Goal: Task Accomplishment & Management: Complete application form

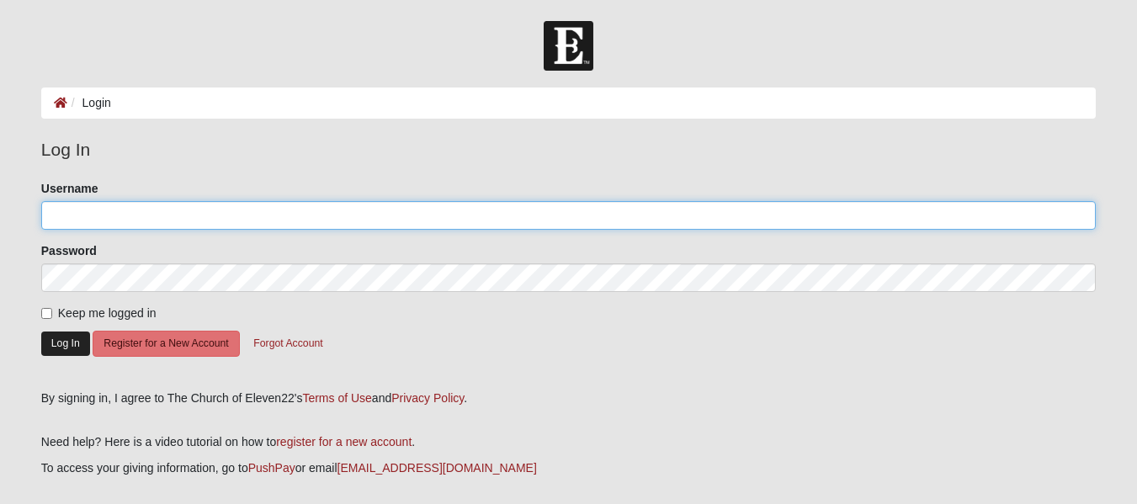
type input "ChuckBaker"
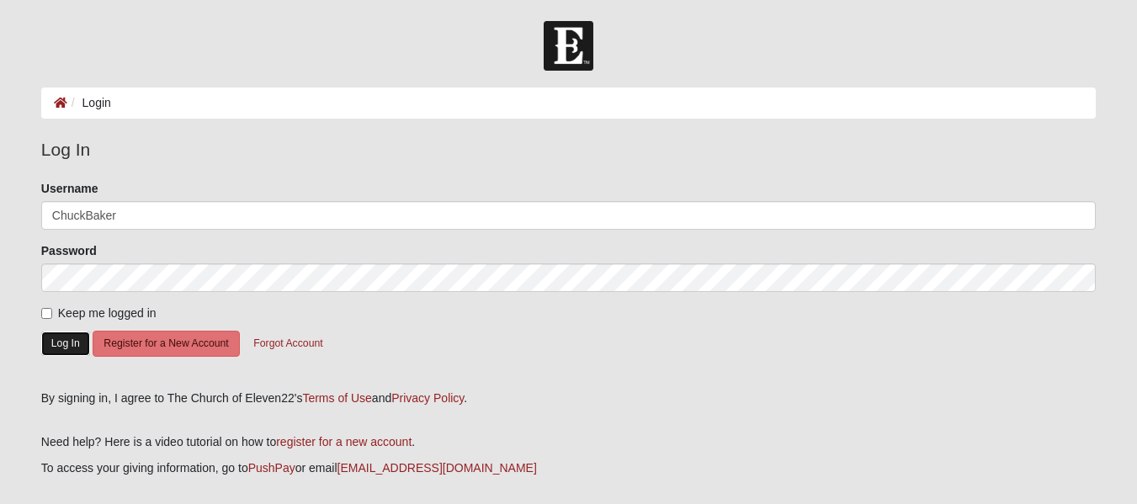
click at [59, 348] on button "Log In" at bounding box center [65, 344] width 49 height 24
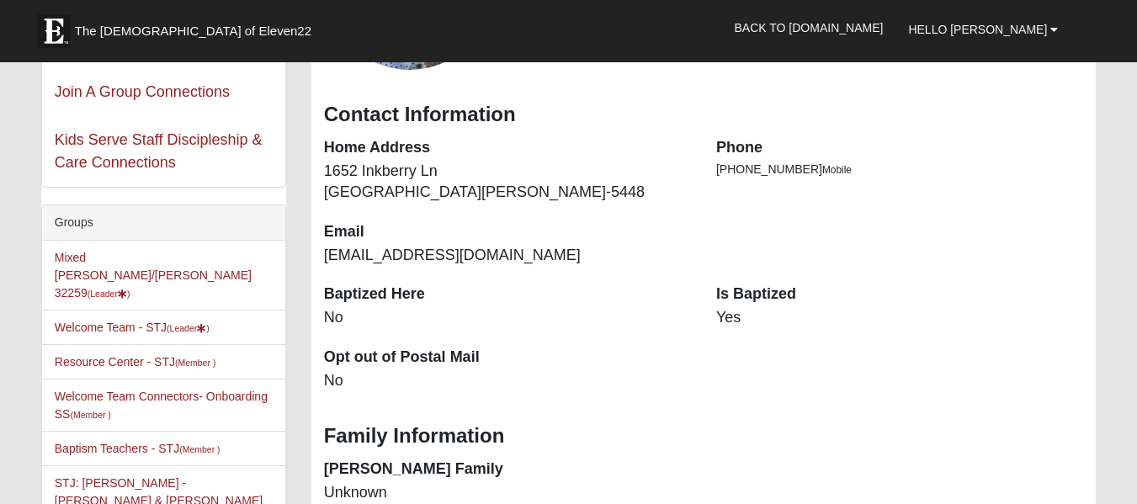
scroll to position [384, 0]
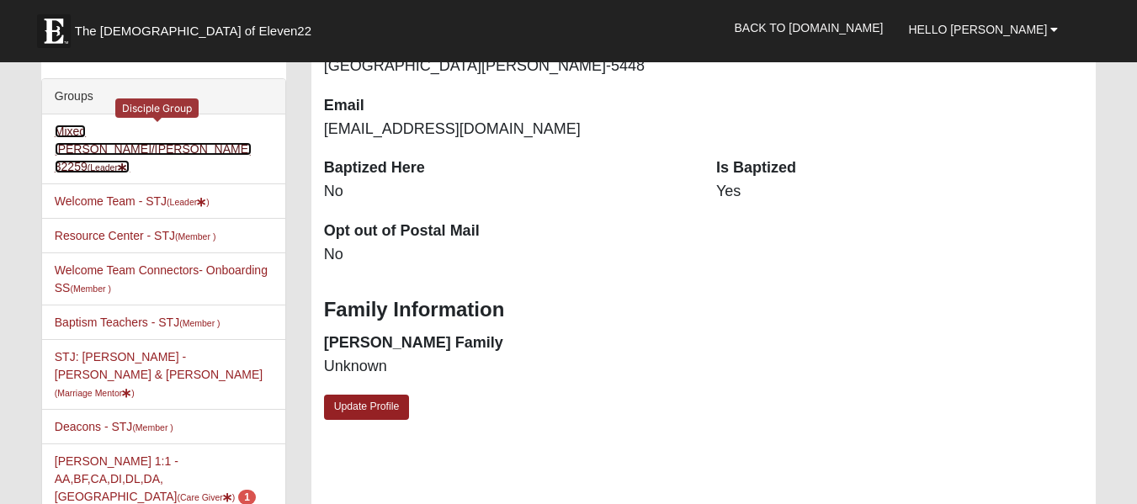
click at [125, 137] on link "Mixed Baker/Robinson 32259 (Leader )" at bounding box center [153, 149] width 197 height 49
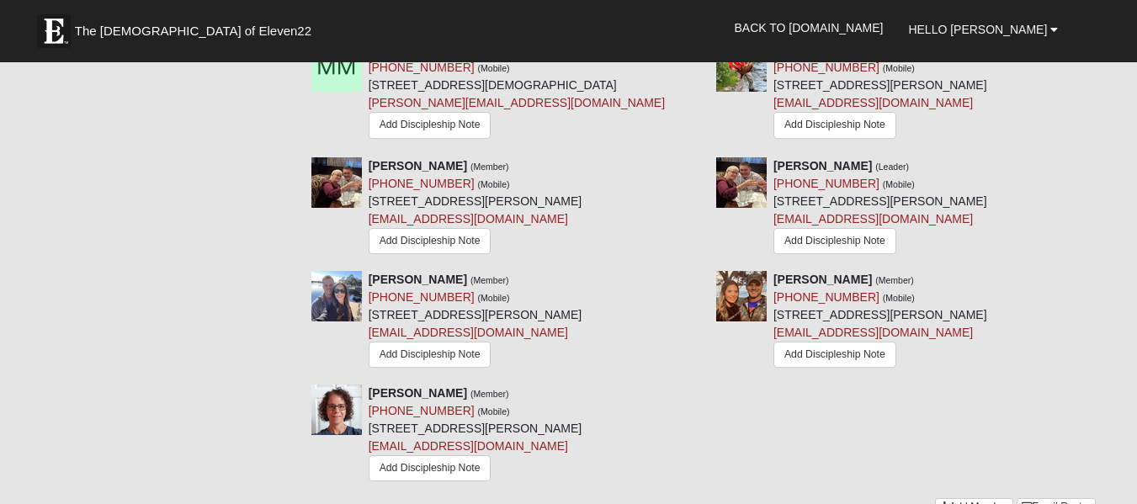
scroll to position [1957, 0]
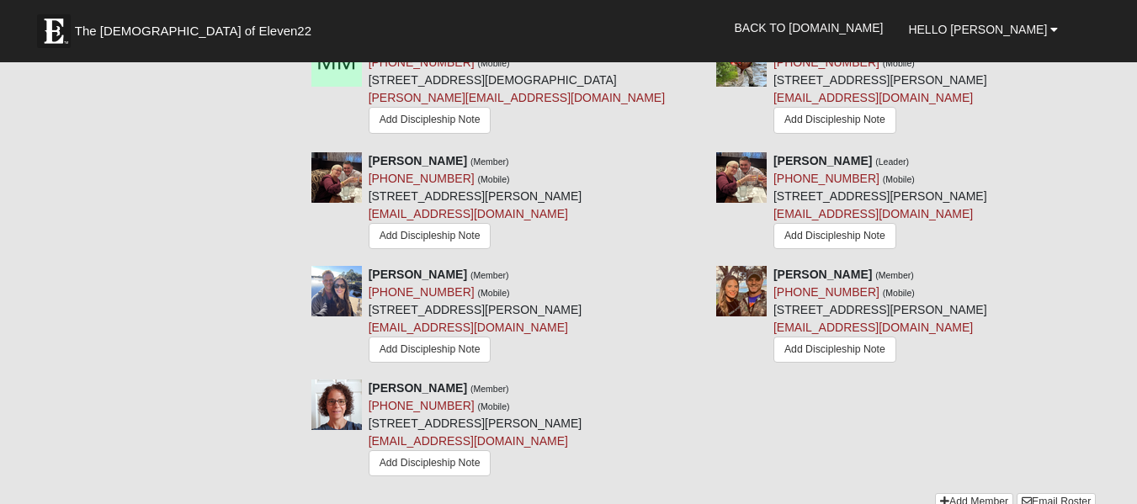
click at [974, 493] on link "Add Member" at bounding box center [974, 502] width 78 height 18
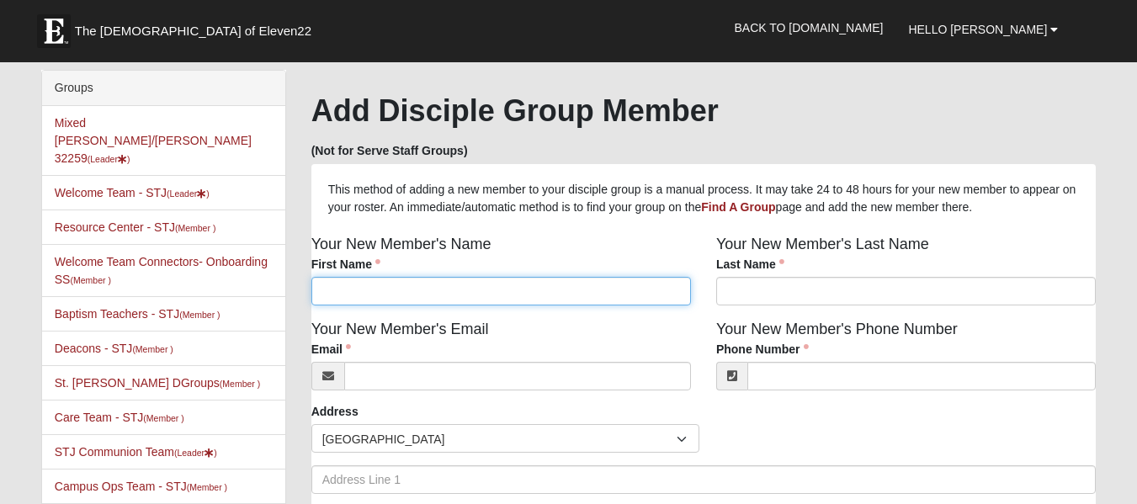
click at [337, 285] on input "First Name" at bounding box center [500, 291] width 379 height 29
type input "[PERSON_NAME]"
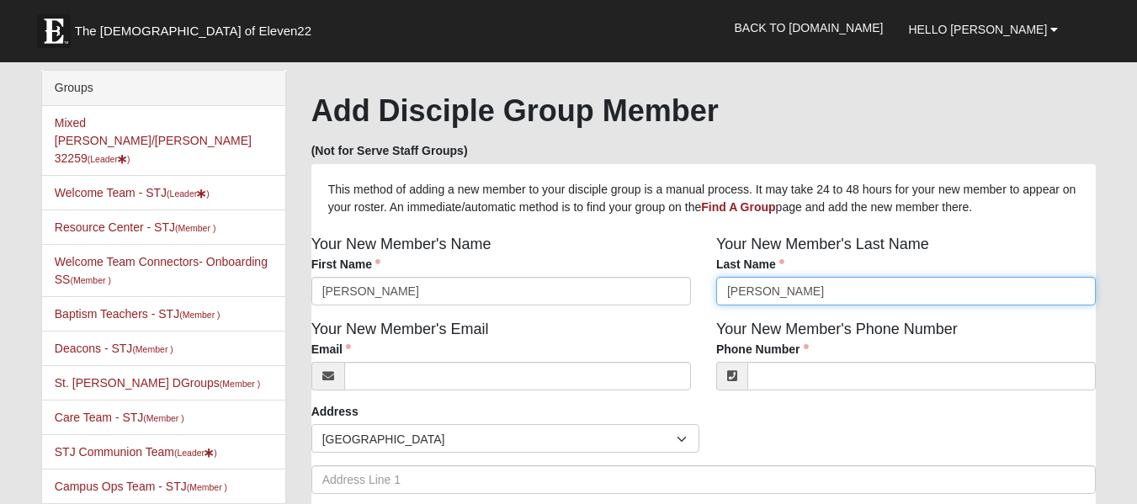
type input "[PERSON_NAME]"
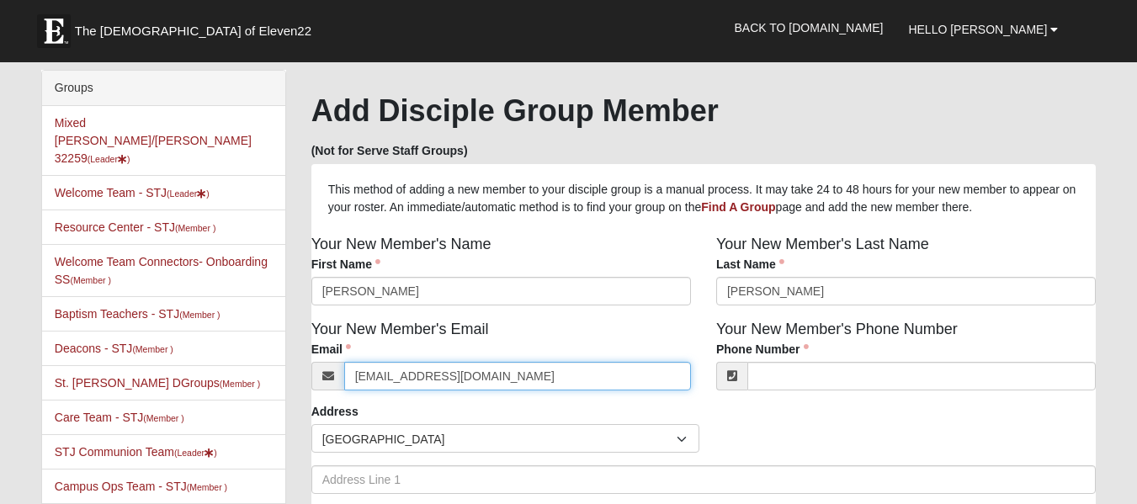
type input "[EMAIL_ADDRESS][DOMAIN_NAME]"
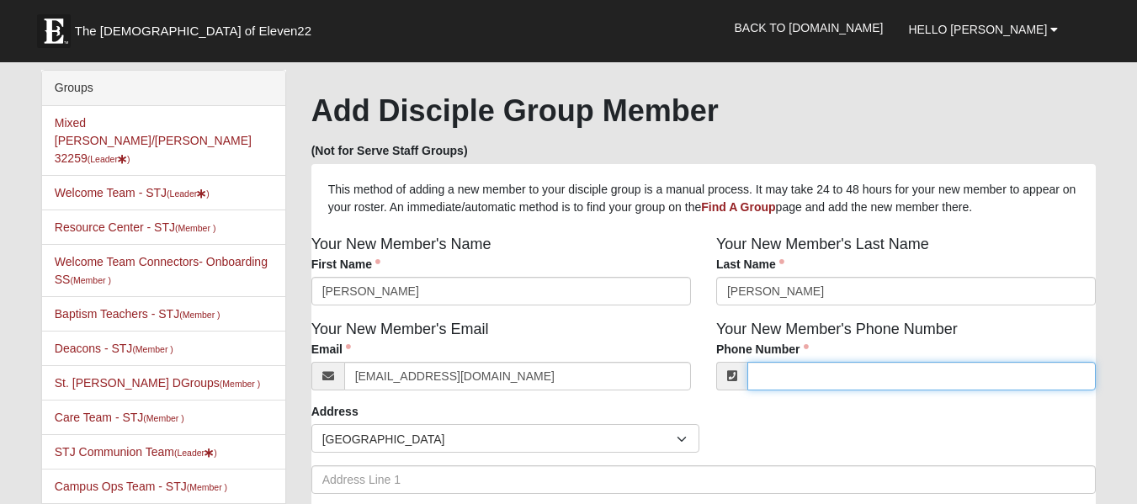
click at [782, 385] on input "Phone Number" at bounding box center [921, 376] width 348 height 29
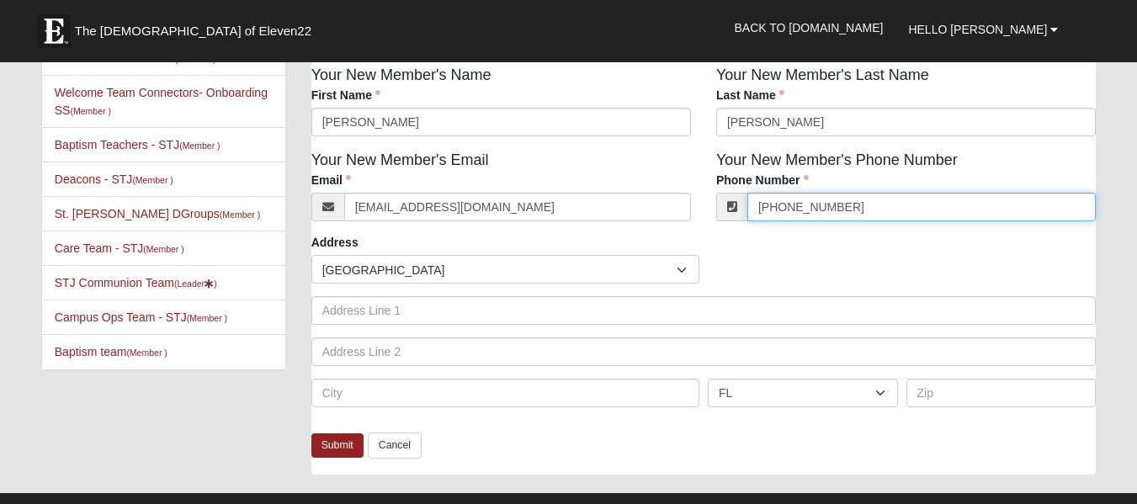
scroll to position [201, 0]
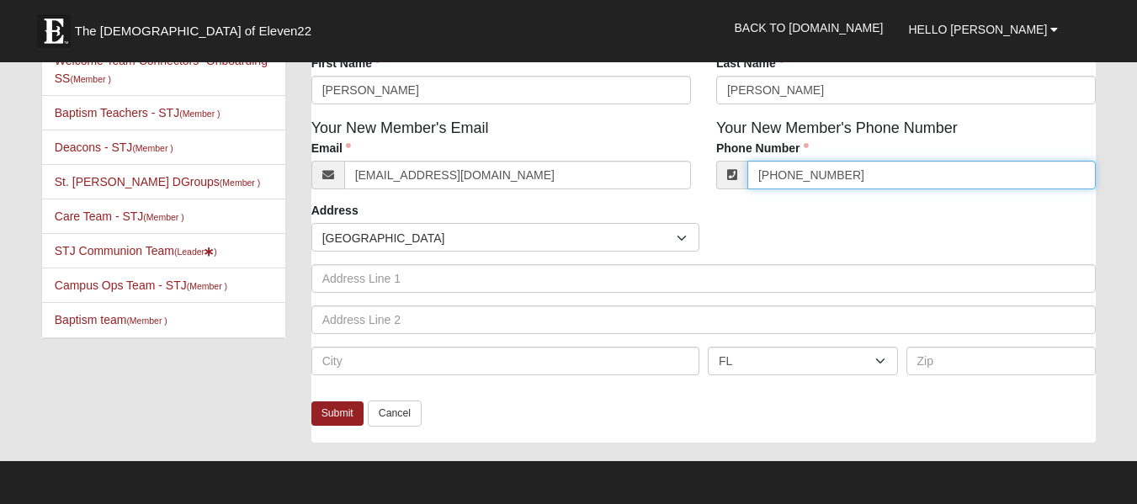
type input "[PHONE_NUMBER]"
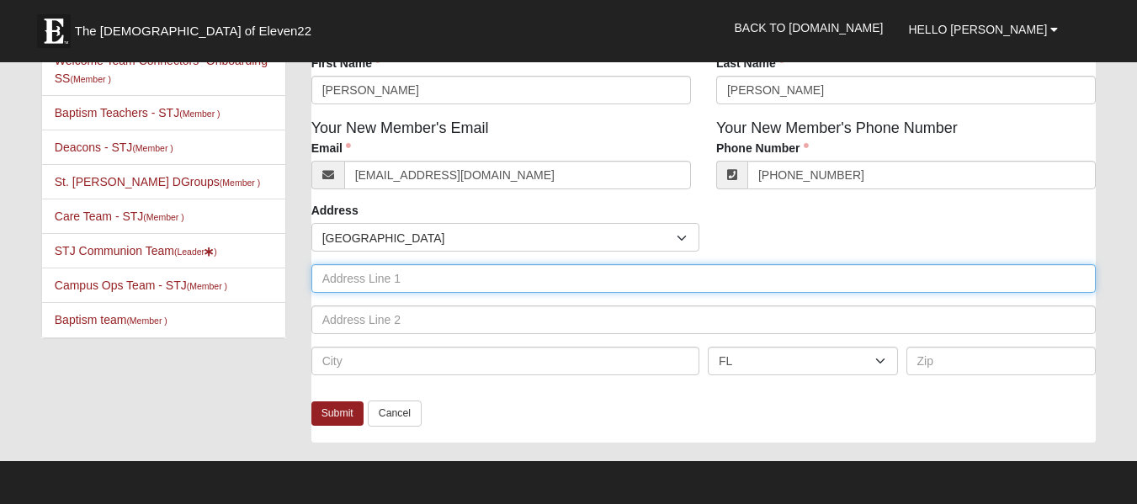
click at [333, 287] on input "text" at bounding box center [703, 278] width 785 height 29
type input "[STREET_ADDRESS]"
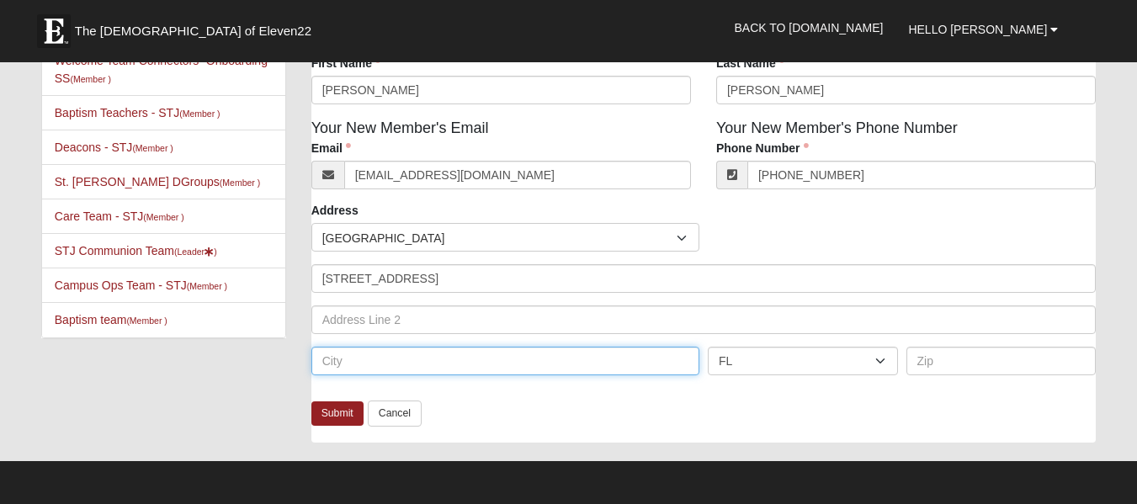
click at [366, 367] on input "text" at bounding box center [505, 361] width 388 height 29
type input "St [PERSON_NAME]"
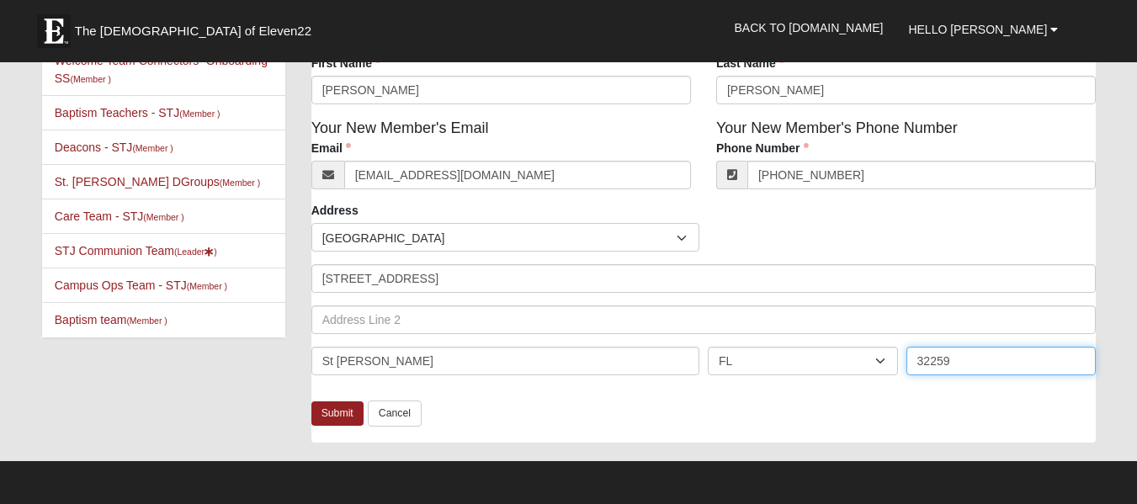
type input "32259"
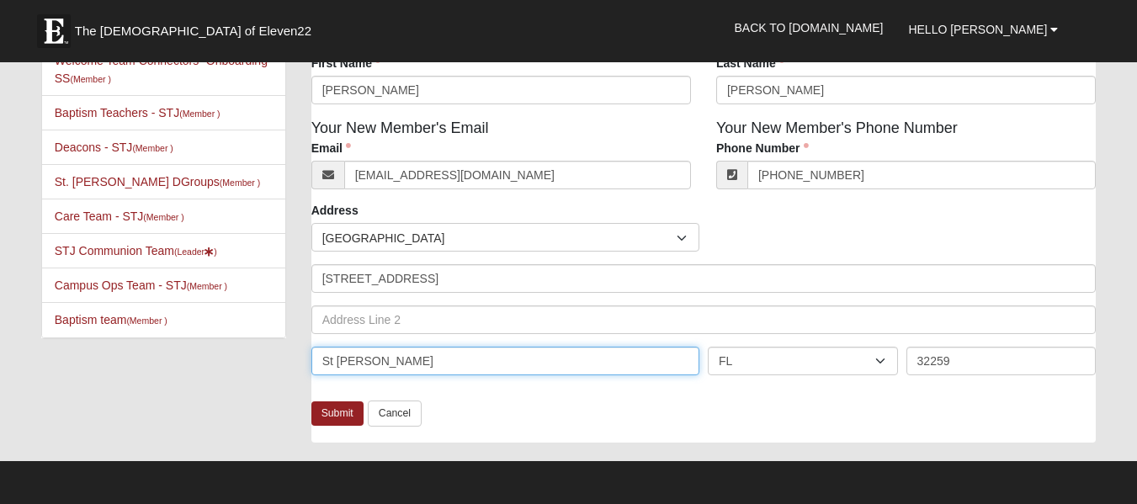
click at [366, 367] on input "St [PERSON_NAME]" at bounding box center [505, 361] width 388 height 29
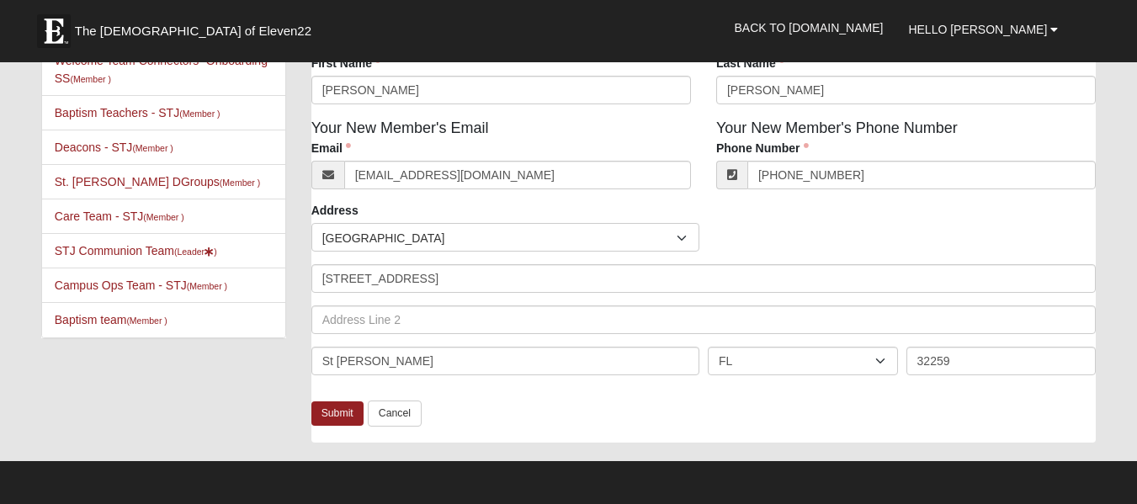
click at [1053, 222] on div "Address Countries [GEOGRAPHIC_DATA] ------------------------ [GEOGRAPHIC_DATA] …" at bounding box center [703, 295] width 785 height 186
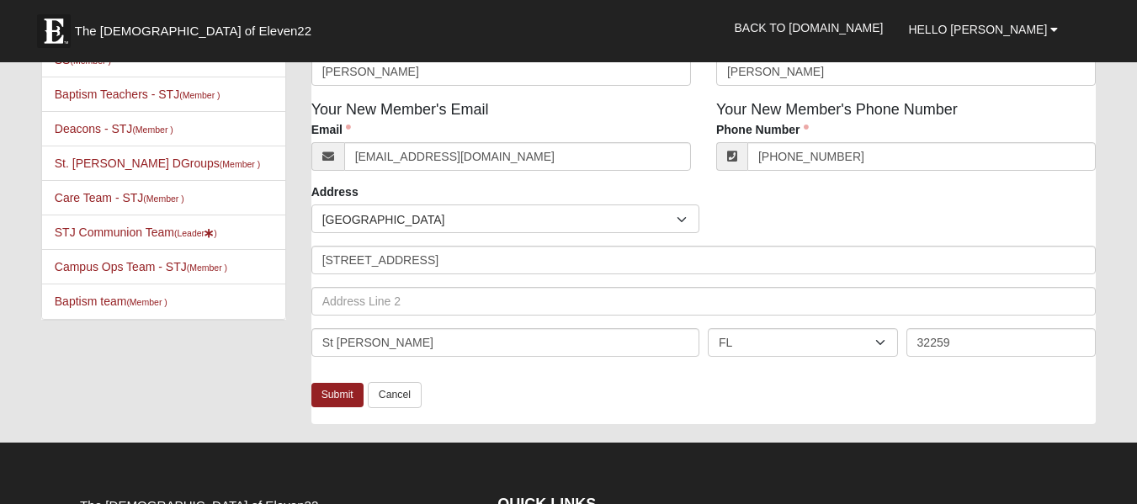
scroll to position [221, 0]
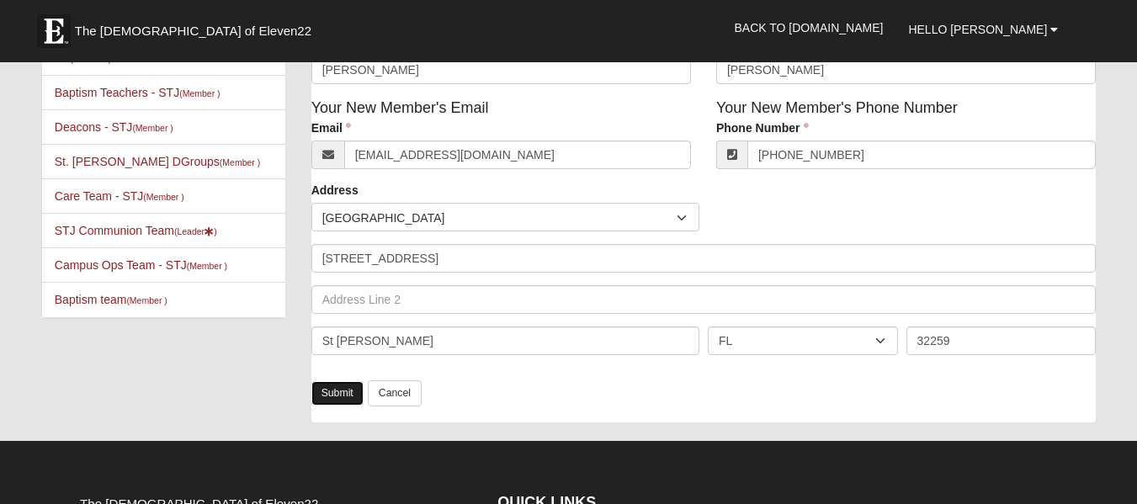
click at [337, 401] on link "Submit" at bounding box center [337, 393] width 52 height 24
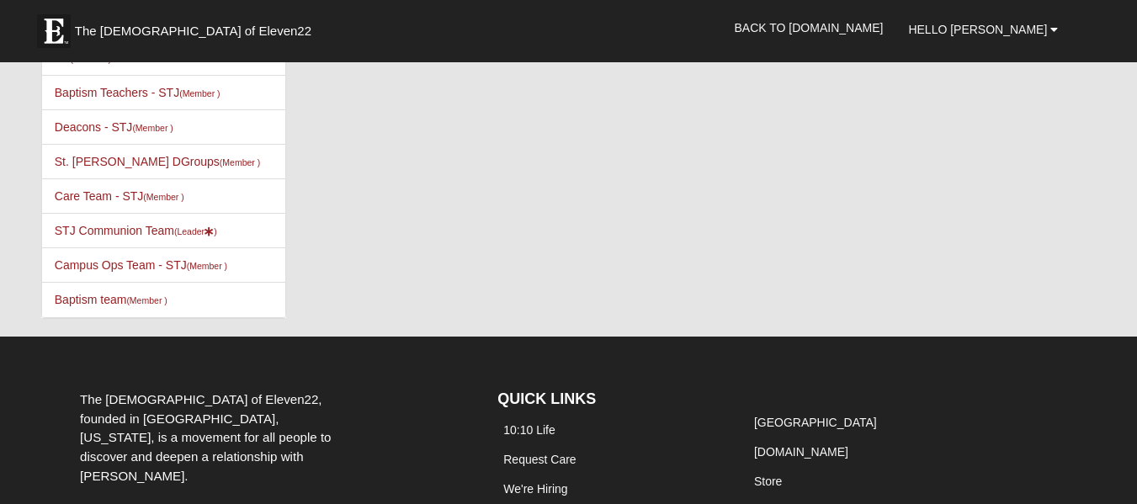
scroll to position [0, 0]
